Goal: Task Accomplishment & Management: Use online tool/utility

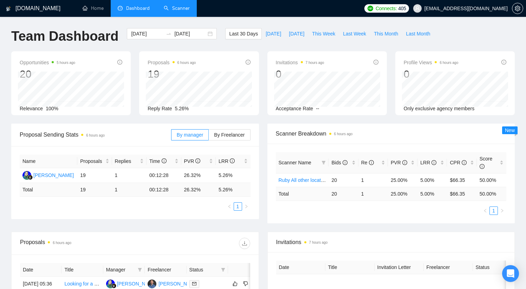
click at [181, 8] on link "Scanner" at bounding box center [177, 8] width 26 height 6
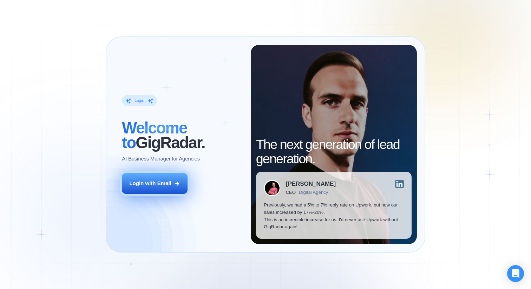
click at [153, 184] on div "Login with Email" at bounding box center [150, 183] width 42 height 7
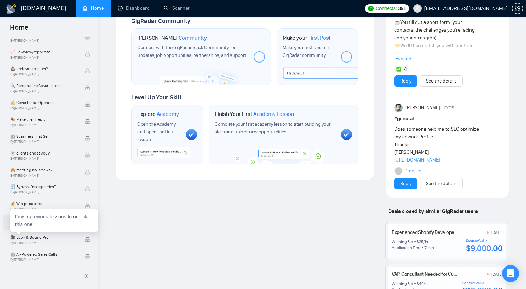
scroll to position [380, 0]
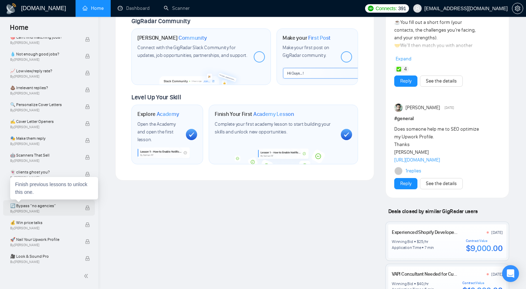
click at [25, 207] on span "🔄 Bypass “no agencies”" at bounding box center [43, 205] width 67 height 7
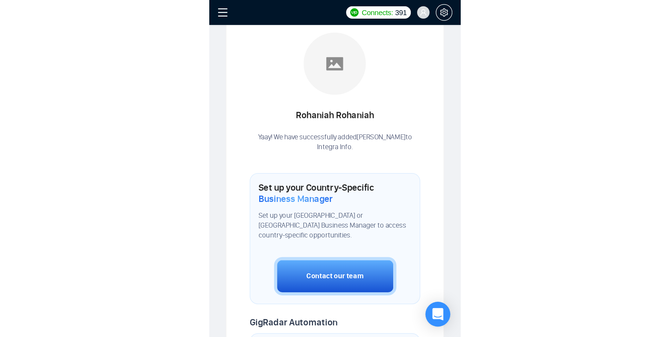
scroll to position [183, 0]
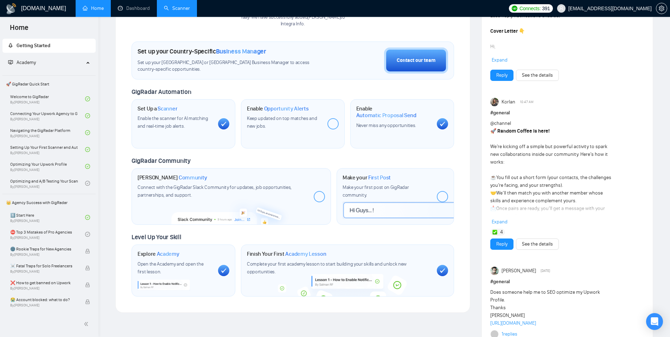
click at [180, 5] on link "Scanner" at bounding box center [177, 8] width 26 height 6
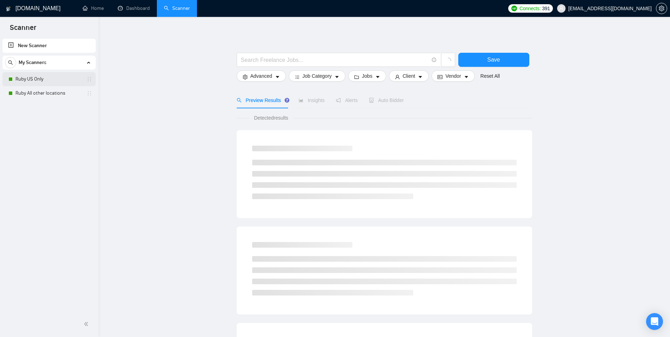
click at [50, 77] on link "Ruby US Only" at bounding box center [48, 79] width 67 height 14
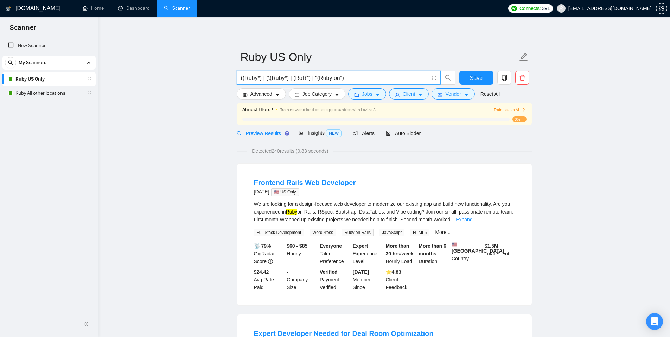
click at [354, 78] on input "((Ruby*) | (\(Ruby*) | (RoR*) | "(Ruby on")" at bounding box center [335, 77] width 188 height 9
paste input "(ror* -(rör*))"
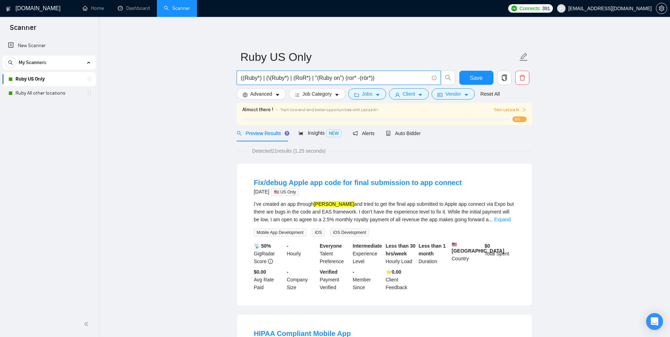
click at [309, 78] on input "((Ruby*) | (\(Ruby*) | (RoR*) | "(Ruby on") (ror* -(rör*))" at bounding box center [335, 77] width 188 height 9
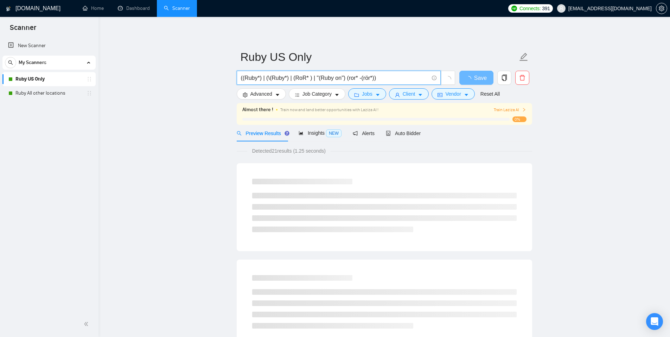
drag, startPoint x: 362, startPoint y: 79, endPoint x: 378, endPoint y: 79, distance: 15.8
click at [378, 79] on input "((Ruby*) | (\(Ruby*) | (RoR* ) | "(Ruby on") (ror* -(rör*))" at bounding box center [335, 77] width 188 height 9
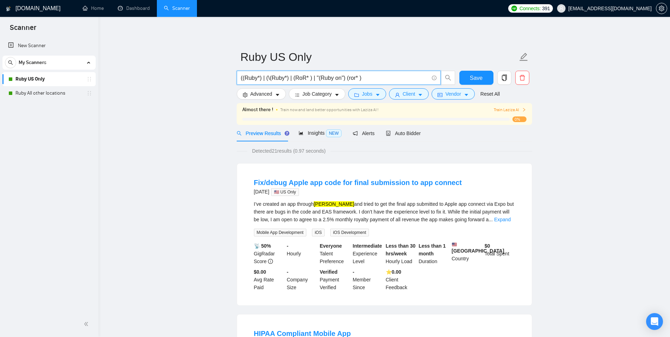
click at [310, 79] on input "((Ruby*) | (\(Ruby*) | (RoR* ) | "(Ruby on") (ror* )" at bounding box center [335, 77] width 188 height 9
paste input "-(rör*)"
click at [381, 78] on input "((Ruby*) | (\(Ruby*) | (RoR* -(rör*)) | "(Ruby on") (ror* )" at bounding box center [335, 77] width 188 height 9
type input "((Ruby*) | (\(Ruby*) | (RoR* -(rör*)) | "(Ruby on")"
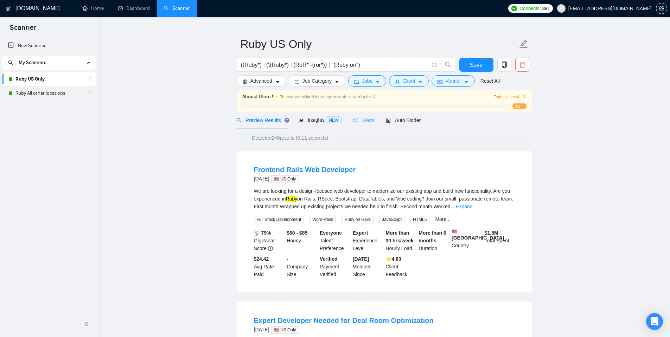
scroll to position [13, 0]
click at [511, 96] on span "Train Laziza AI" at bounding box center [509, 96] width 32 height 7
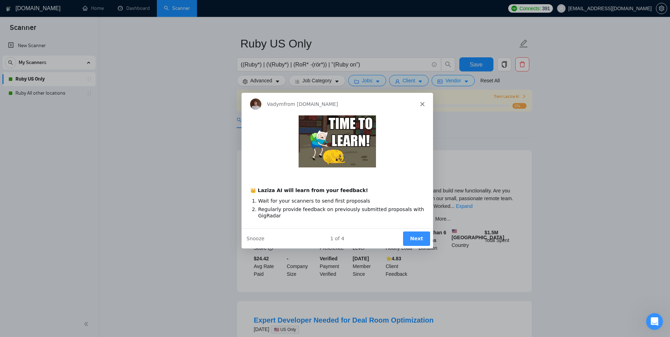
scroll to position [0, 0]
click at [422, 103] on icon "Close" at bounding box center [421, 103] width 4 height 4
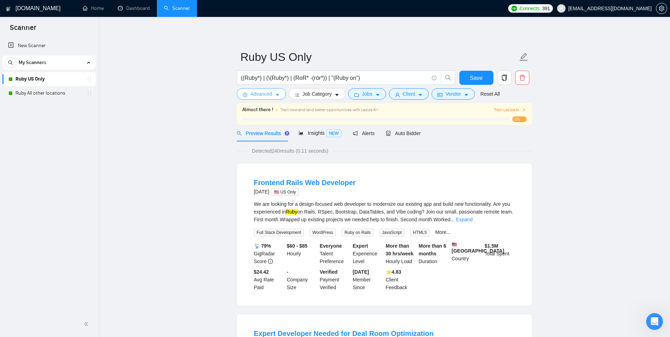
click at [272, 93] on button "Advanced" at bounding box center [261, 93] width 49 height 11
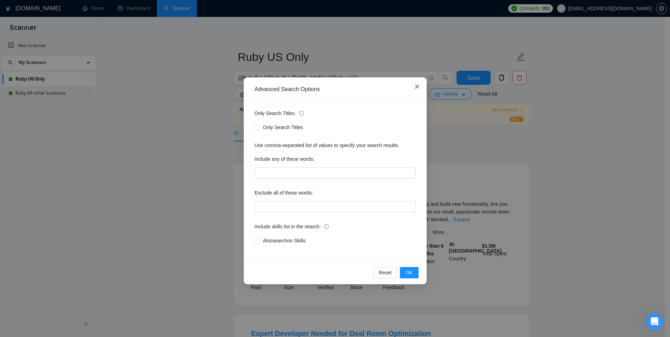
click at [416, 88] on icon "close" at bounding box center [417, 87] width 6 height 6
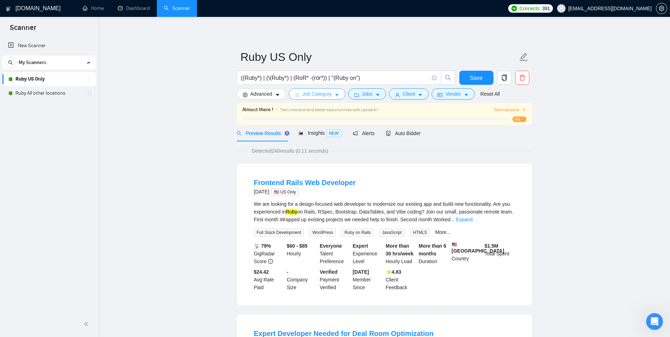
click at [320, 95] on span "Job Category" at bounding box center [316, 94] width 29 height 8
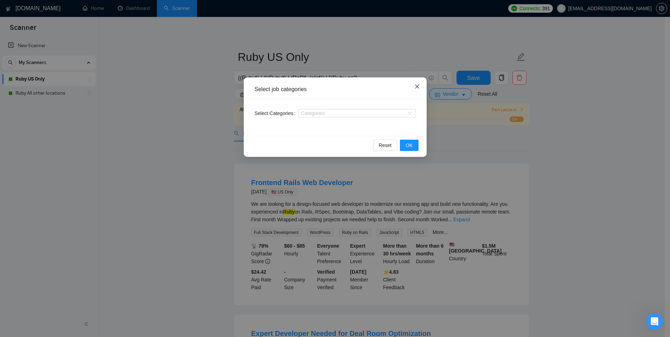
click at [419, 86] on span "Close" at bounding box center [416, 86] width 19 height 19
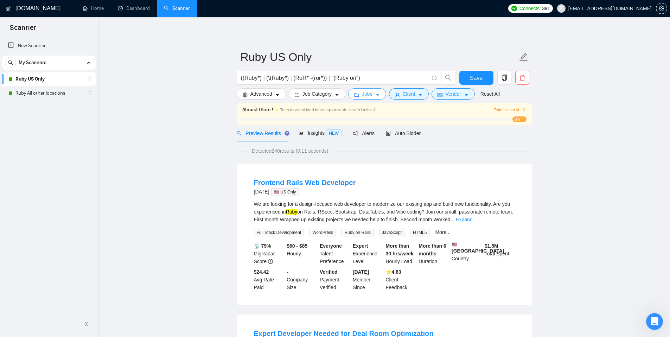
click at [365, 92] on span "Jobs" at bounding box center [367, 94] width 11 height 8
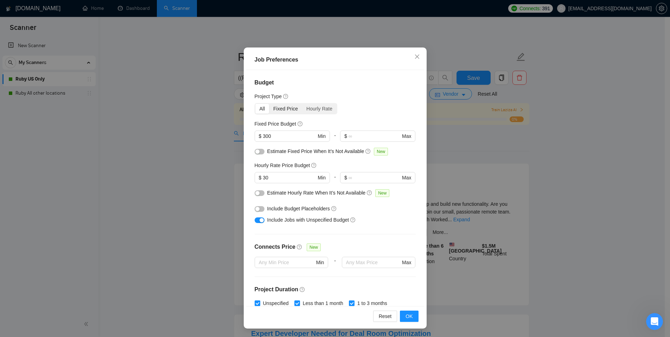
click at [282, 108] on div "Fixed Price" at bounding box center [285, 109] width 33 height 10
click at [269, 104] on input "Fixed Price" at bounding box center [269, 104] width 0 height 0
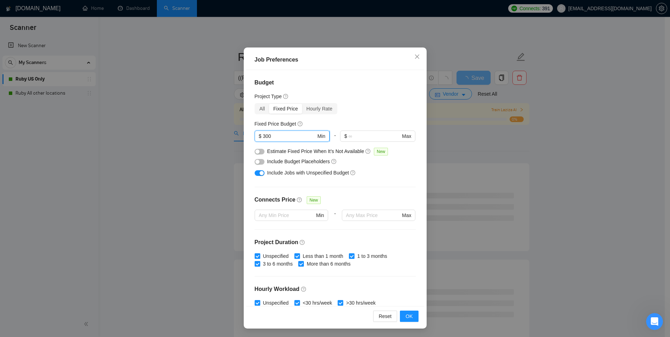
click at [263, 135] on input "300" at bounding box center [289, 136] width 53 height 8
type input "500"
click at [406, 289] on span "OK" at bounding box center [408, 316] width 7 height 8
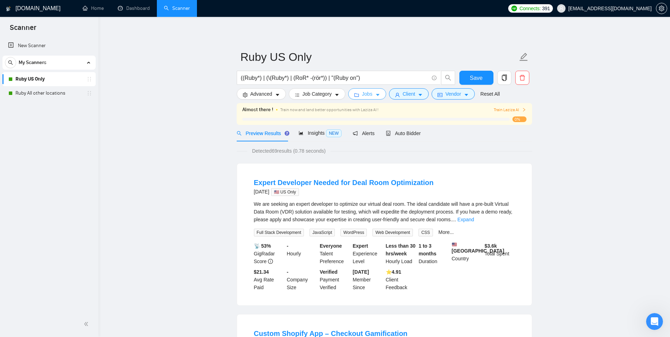
click at [359, 95] on icon "folder" at bounding box center [356, 94] width 5 height 5
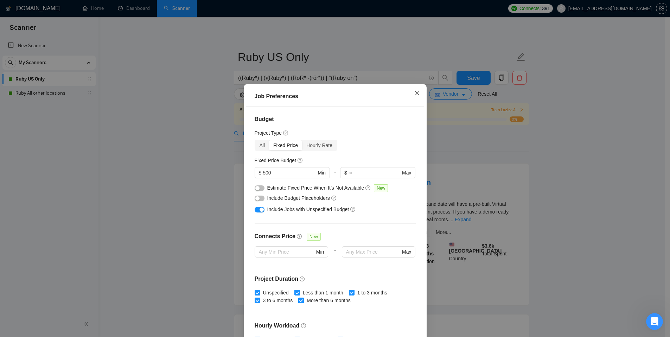
click at [414, 94] on icon "close" at bounding box center [417, 93] width 6 height 6
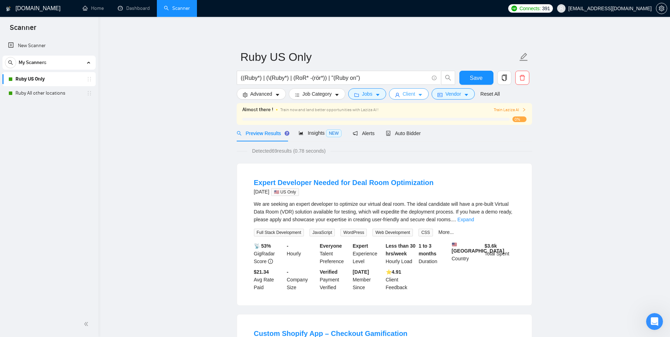
click at [414, 93] on span "Client" at bounding box center [408, 94] width 13 height 8
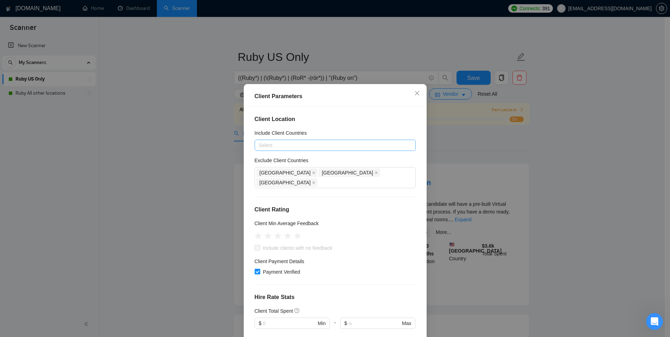
click at [328, 145] on div at bounding box center [331, 145] width 150 height 8
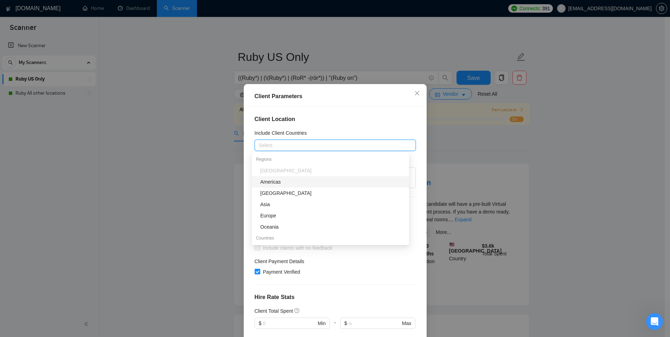
click at [282, 183] on div "Americas" at bounding box center [332, 182] width 144 height 8
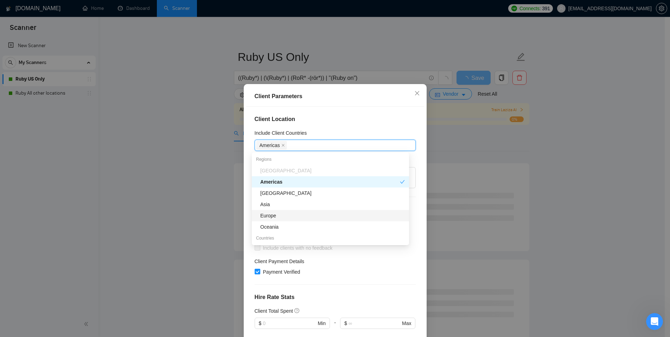
click at [280, 217] on div "Europe" at bounding box center [332, 216] width 144 height 8
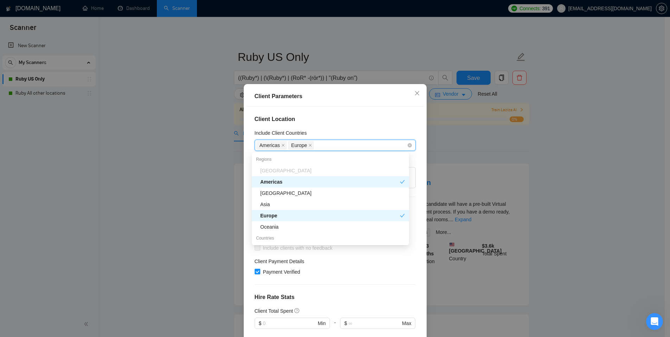
click at [322, 144] on div "Americas Europe" at bounding box center [331, 145] width 150 height 10
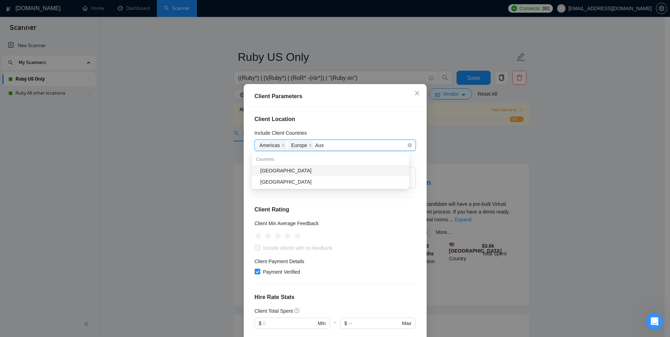
type input "Aust"
click at [273, 168] on div "Australia" at bounding box center [332, 171] width 144 height 8
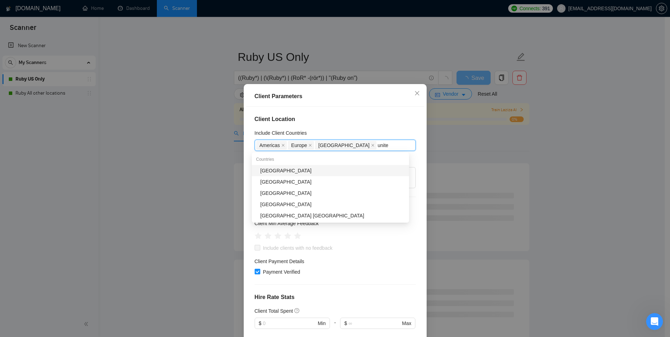
type input "united"
click at [283, 181] on div "United Kingdom" at bounding box center [332, 182] width 144 height 8
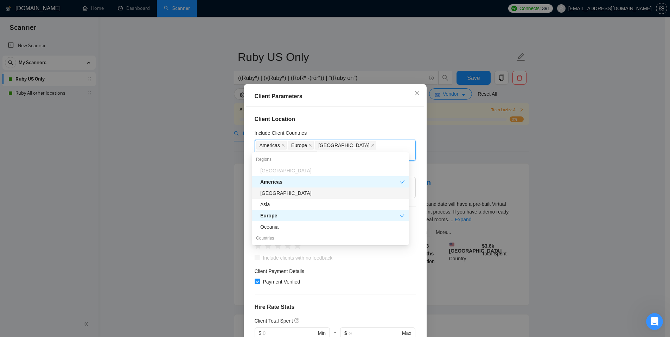
click at [324, 102] on div "Client Parameters" at bounding box center [335, 96] width 178 height 20
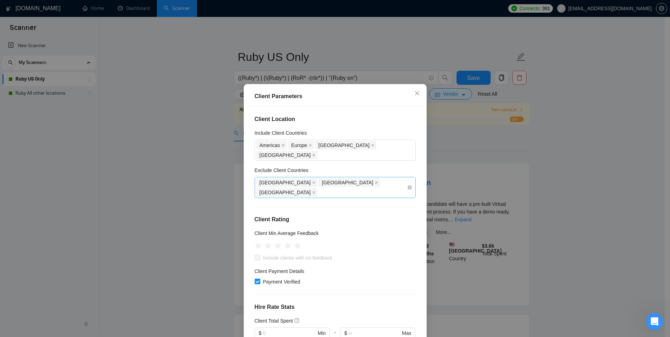
click at [346, 178] on div "India Pakistan Africa" at bounding box center [331, 188] width 150 height 20
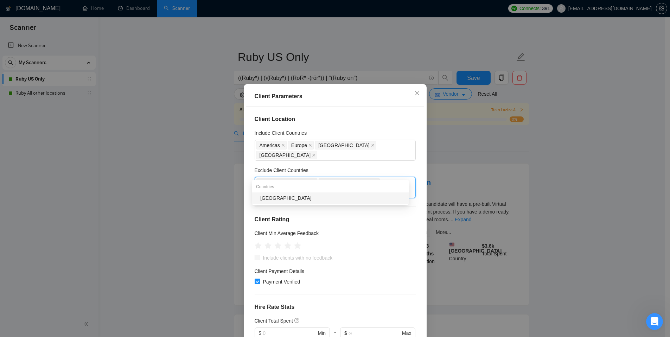
type input "russia"
click at [283, 197] on div "Russia" at bounding box center [332, 198] width 144 height 8
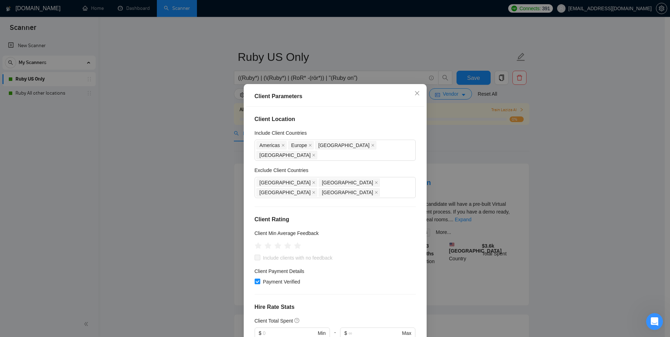
click at [378, 108] on div "Client Location Include Client Countries Americas Europe Australia United Kingd…" at bounding box center [335, 225] width 178 height 236
click at [361, 178] on div "India Pakistan Africa Russia" at bounding box center [331, 188] width 150 height 20
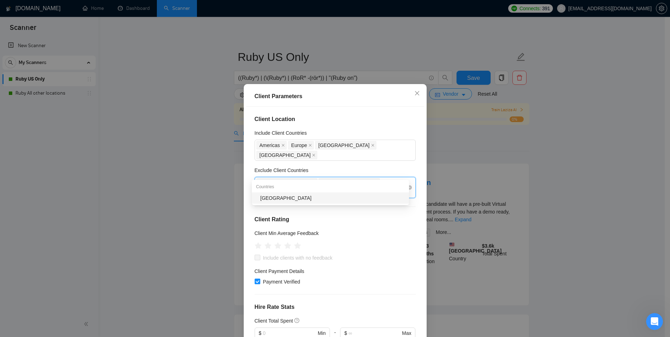
type input "bangl"
click at [350, 196] on div "Bangladesh" at bounding box center [332, 198] width 144 height 8
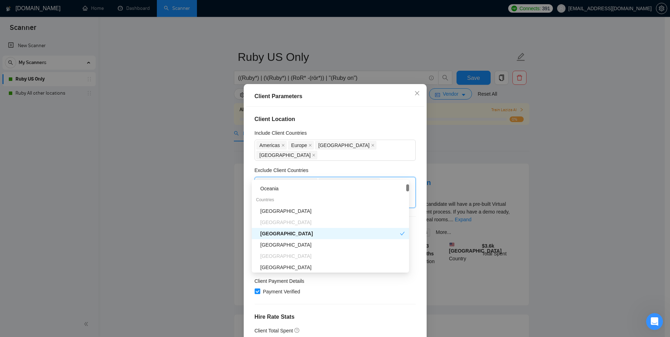
scroll to position [125, 0]
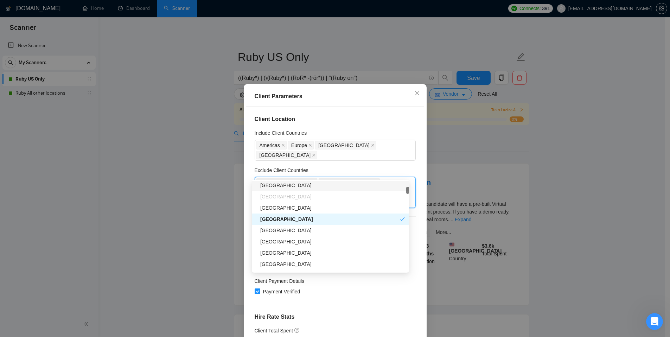
click at [381, 95] on div "Client Parameters" at bounding box center [334, 96] width 161 height 8
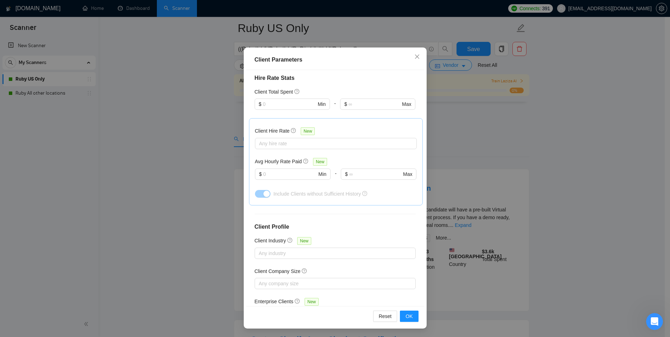
scroll to position [241, 0]
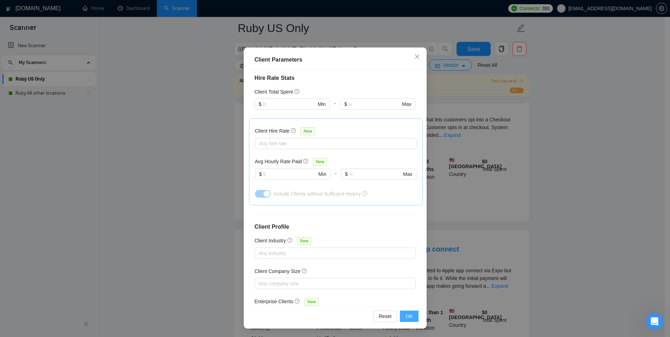
click at [408, 289] on span "OK" at bounding box center [408, 316] width 7 height 8
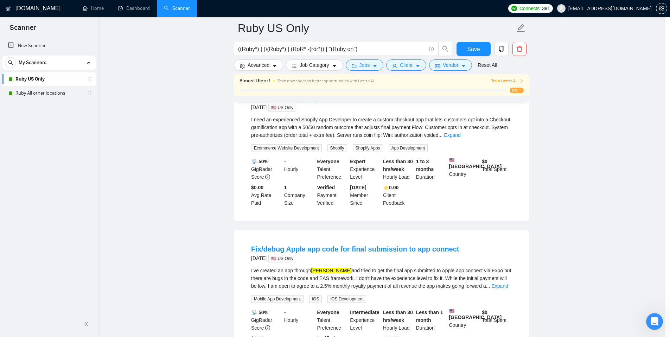
scroll to position [0, 0]
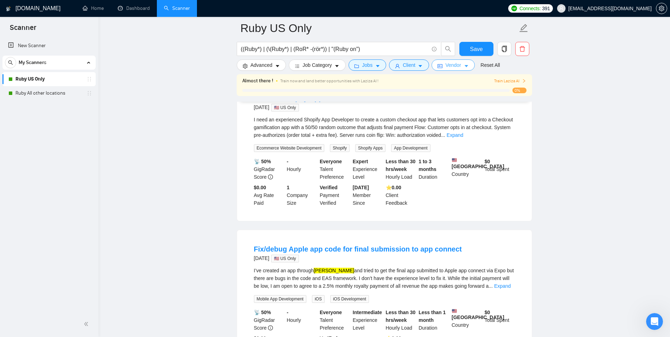
click at [452, 65] on span "Vendor" at bounding box center [452, 65] width 15 height 8
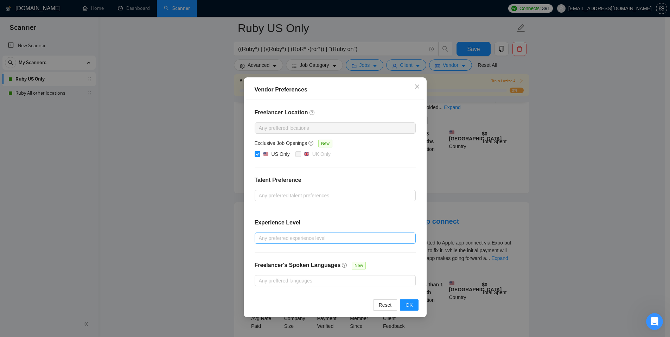
scroll to position [302, 0]
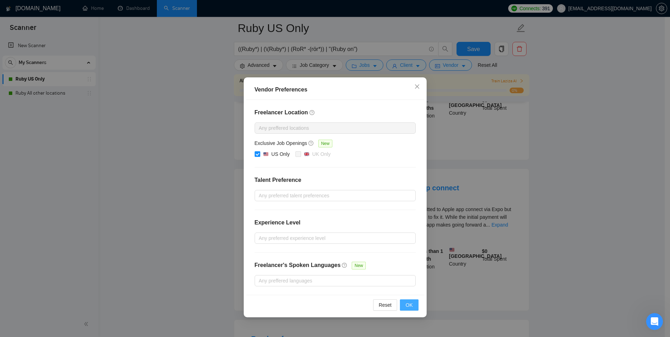
click at [409, 289] on span "OK" at bounding box center [408, 305] width 7 height 8
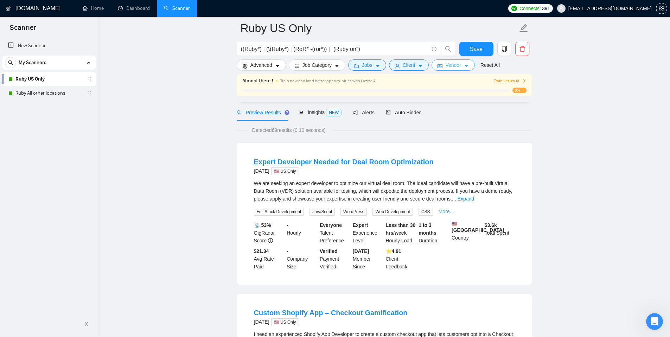
scroll to position [0, 0]
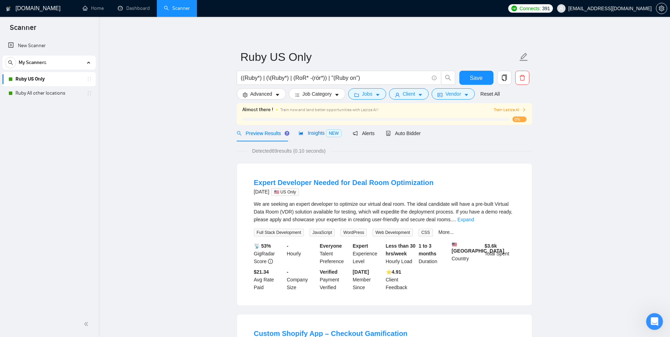
click at [314, 133] on span "Insights NEW" at bounding box center [319, 133] width 43 height 6
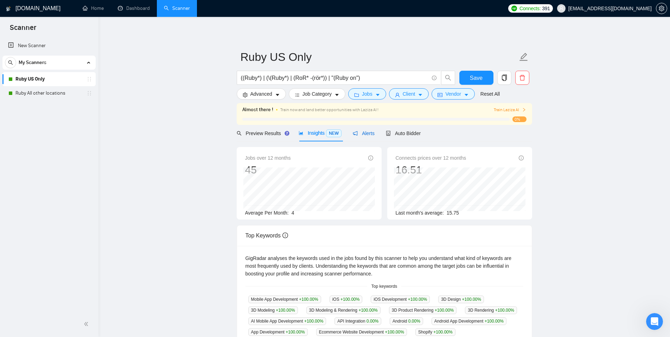
click at [369, 132] on span "Alerts" at bounding box center [364, 133] width 22 height 6
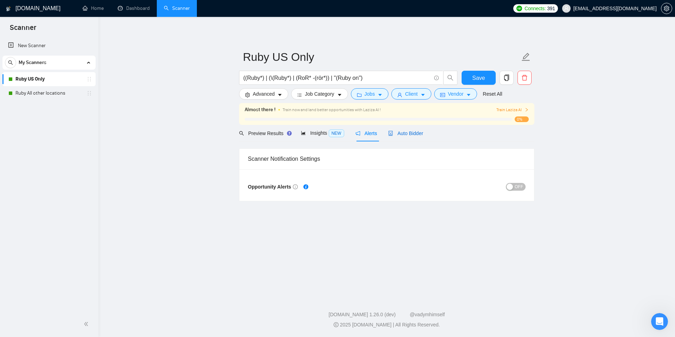
click at [407, 130] on span "Auto Bidder" at bounding box center [405, 133] width 35 height 6
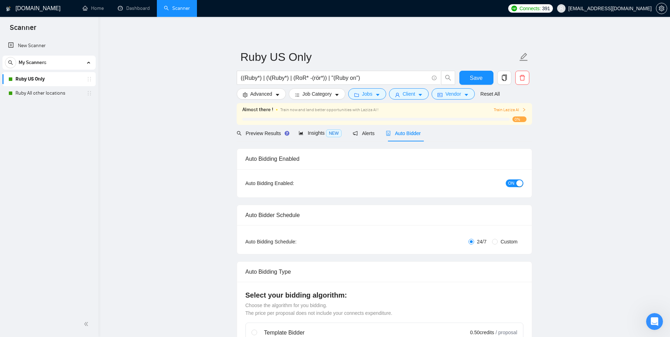
click at [512, 109] on span "Train Laziza AI" at bounding box center [509, 110] width 32 height 7
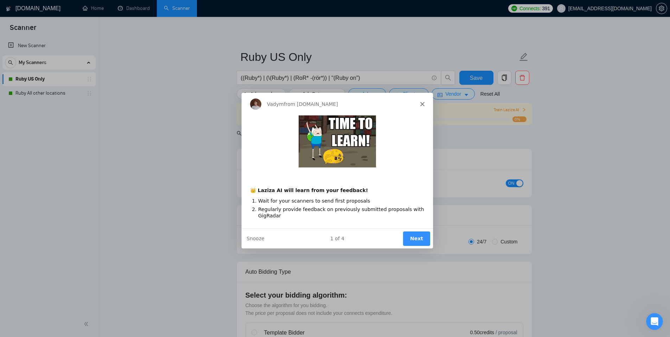
scroll to position [117, 0]
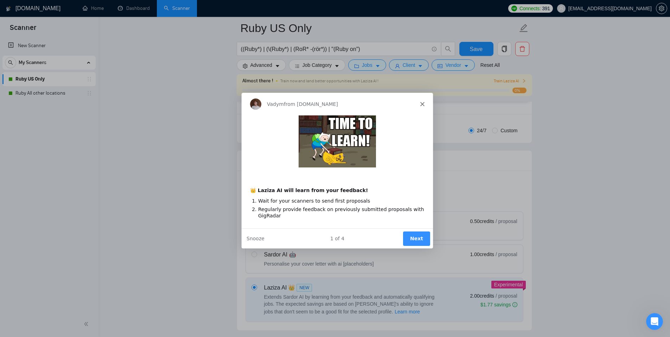
click at [415, 238] on button "Next" at bounding box center [415, 238] width 27 height 14
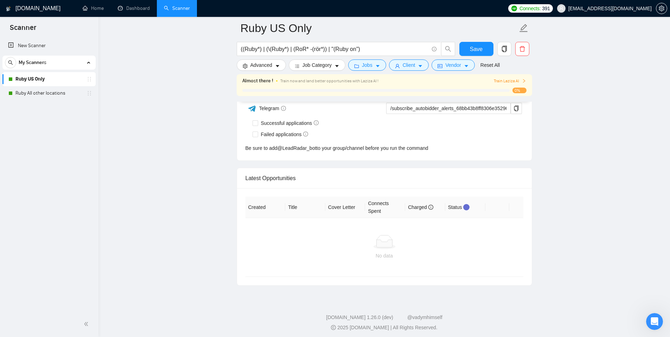
scroll to position [1725, 0]
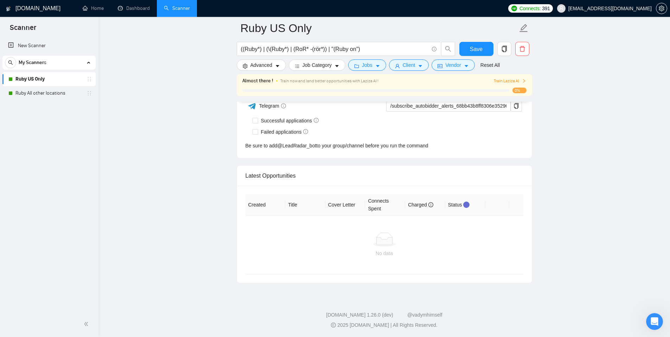
click at [298, 244] on div at bounding box center [384, 239] width 266 height 14
click at [503, 80] on span "Train Laziza AI" at bounding box center [509, 81] width 32 height 7
click at [507, 81] on span "Train Laziza AI" at bounding box center [509, 81] width 32 height 7
click at [42, 94] on link "Ruby All other locations" at bounding box center [48, 93] width 67 height 14
click at [475, 49] on span "Save" at bounding box center [476, 49] width 13 height 9
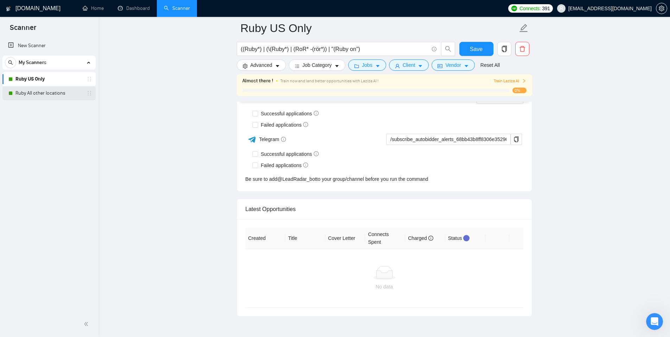
click at [39, 93] on link "Ruby All other locations" at bounding box center [48, 93] width 67 height 14
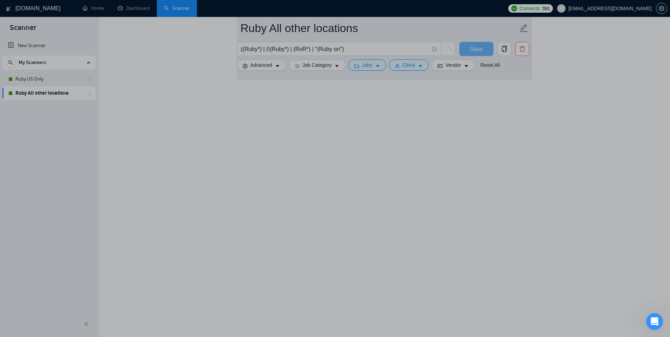
scroll to position [337, 0]
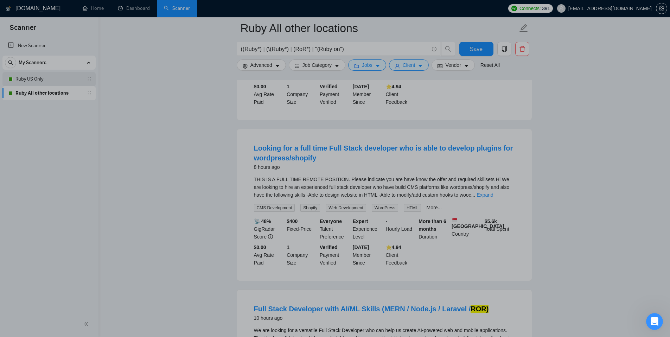
click at [39, 78] on link "Ruby US Only" at bounding box center [48, 79] width 67 height 14
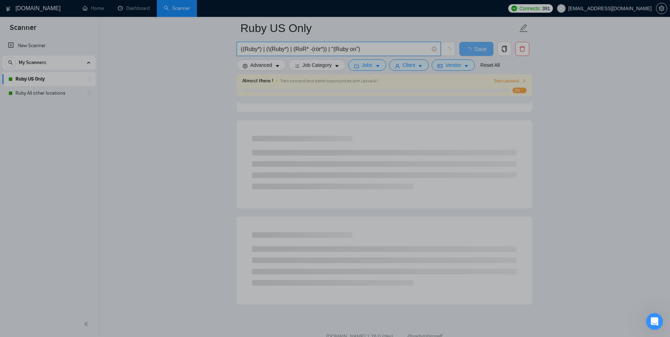
click at [297, 51] on input "((Ruby*) | (\(Ruby*) | (RoR* -(rör*)) | "(Ruby on")" at bounding box center [335, 49] width 188 height 9
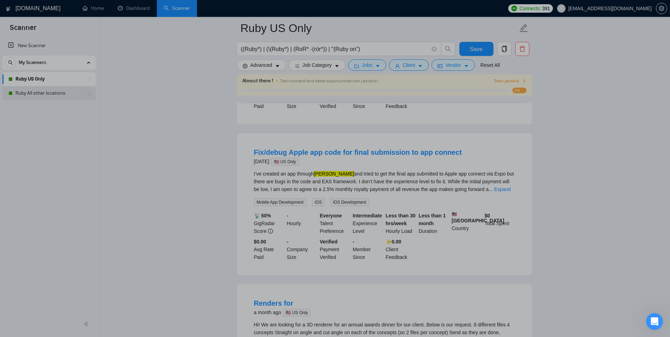
click at [37, 94] on link "Ruby All other locations" at bounding box center [48, 93] width 67 height 14
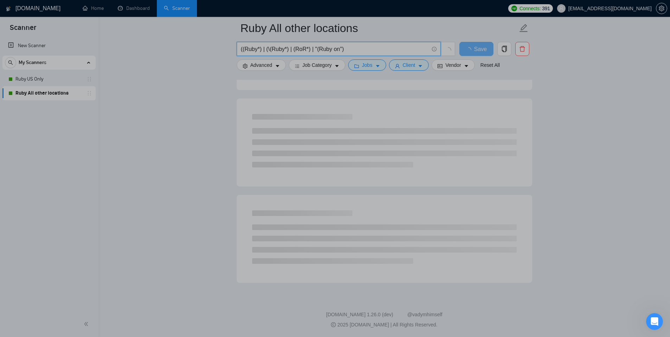
click at [314, 50] on input "((Ruby*) | (\(Ruby*) | (RoR*) | "(Ruby on")" at bounding box center [335, 49] width 188 height 9
paste input "-(rör*)) | "(Ruby on")"
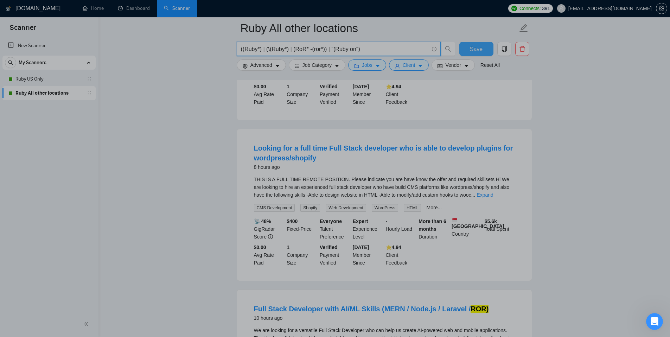
type input "((Ruby*) | (\(Ruby*) | (RoR* -(rör*)) | "(Ruby on")"
click at [472, 50] on span "Save" at bounding box center [476, 49] width 13 height 9
click at [369, 65] on div "2 of 4" at bounding box center [405, 73] width 96 height 18
click at [380, 65] on div "2 of 4" at bounding box center [405, 73] width 96 height 18
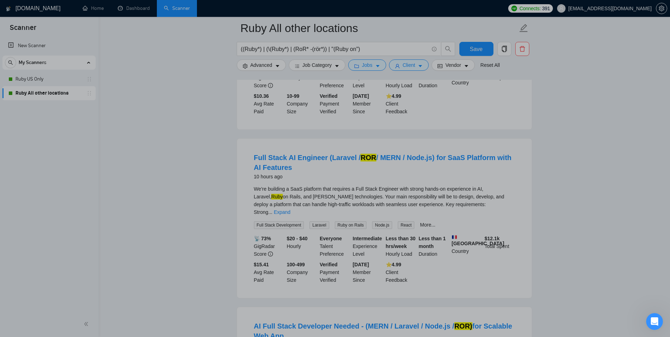
scroll to position [634, 0]
